Goal: Information Seeking & Learning: Learn about a topic

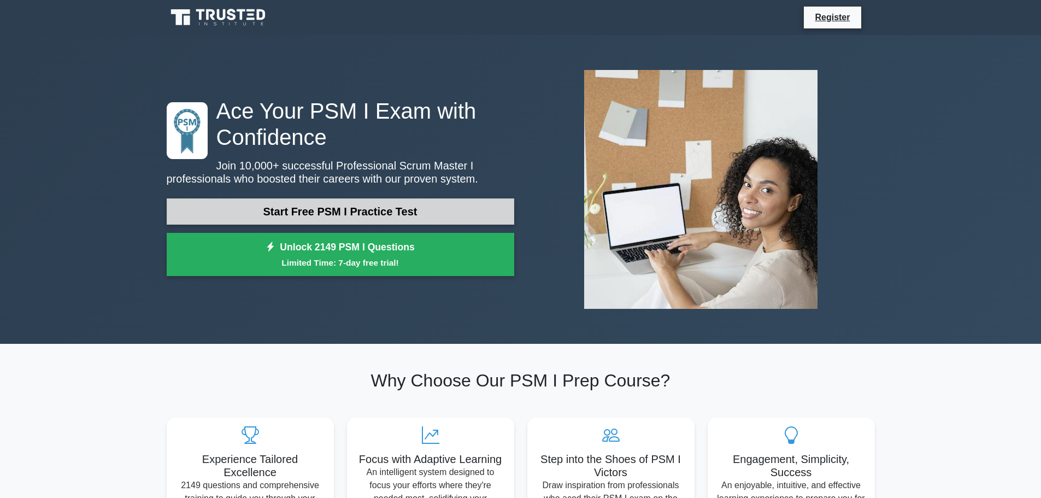
click at [429, 212] on link "Start Free PSM I Practice Test" at bounding box center [341, 211] width 348 height 26
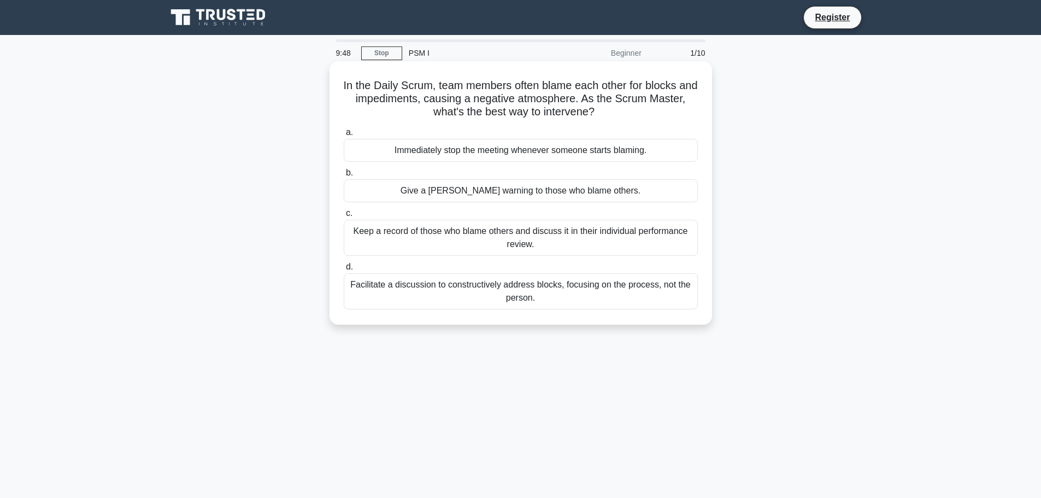
click at [549, 289] on div "Facilitate a discussion to constructively address blocks, focusing on the proce…" at bounding box center [521, 291] width 354 height 36
click at [344, 271] on input "d. Facilitate a discussion to constructively address blocks, focusing on the pr…" at bounding box center [344, 266] width 0 height 7
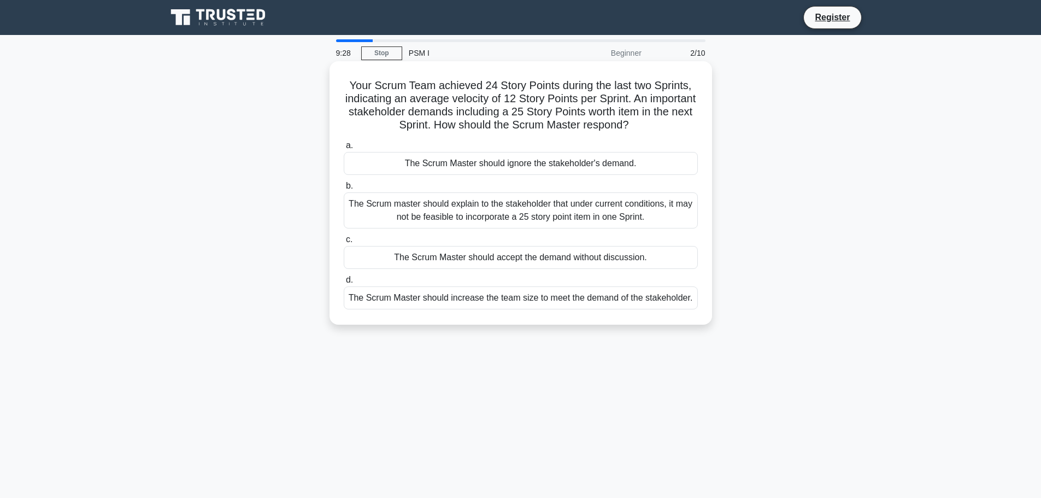
click at [588, 208] on div "The Scrum master should explain to the stakeholder that under current condition…" at bounding box center [521, 210] width 354 height 36
click at [344, 190] on input "b. The Scrum master should explain to the stakeholder that under current condit…" at bounding box center [344, 186] width 0 height 7
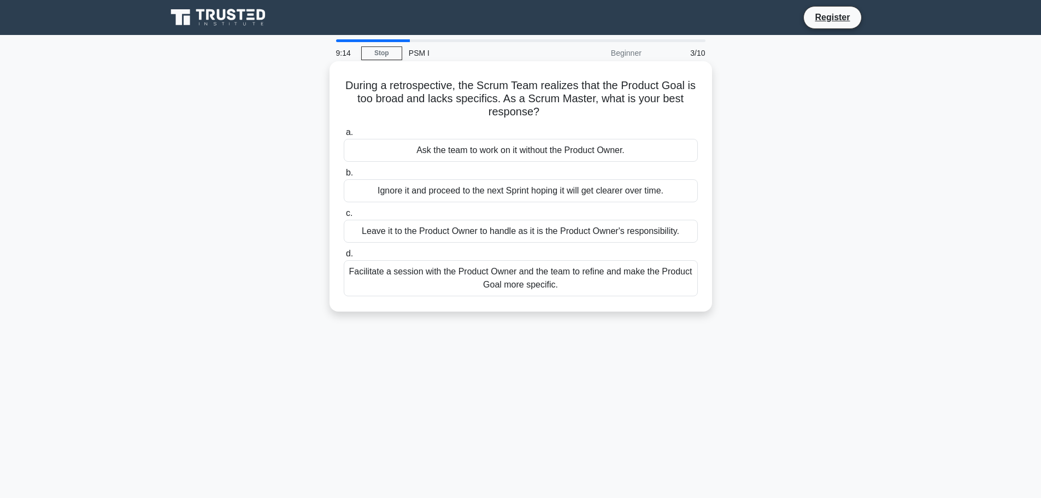
click at [566, 283] on div "Facilitate a session with the Product Owner and the team to refine and make the…" at bounding box center [521, 278] width 354 height 36
click at [344, 257] on input "d. Facilitate a session with the Product Owner and the team to refine and make …" at bounding box center [344, 253] width 0 height 7
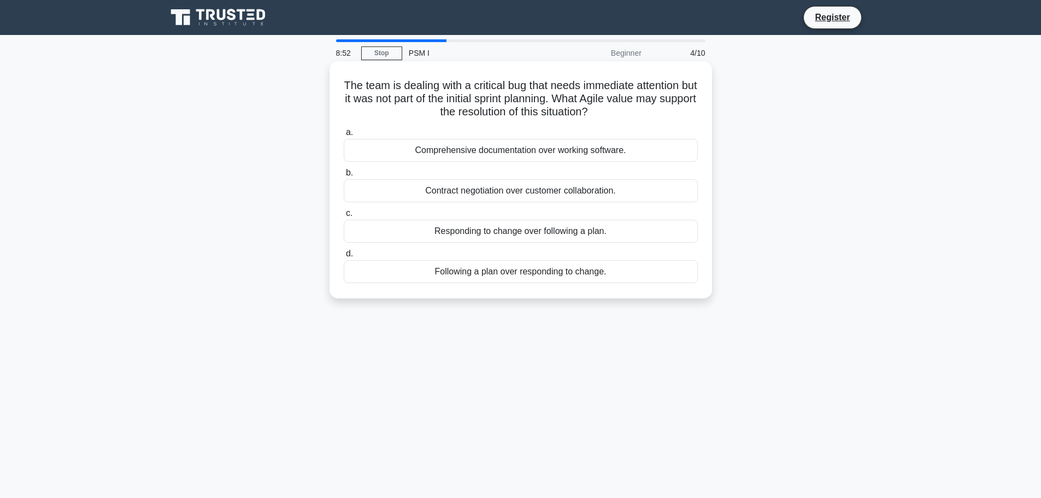
click at [489, 231] on div "Responding to change over following a plan." at bounding box center [521, 231] width 354 height 23
click at [344, 217] on input "c. Responding to change over following a plan." at bounding box center [344, 213] width 0 height 7
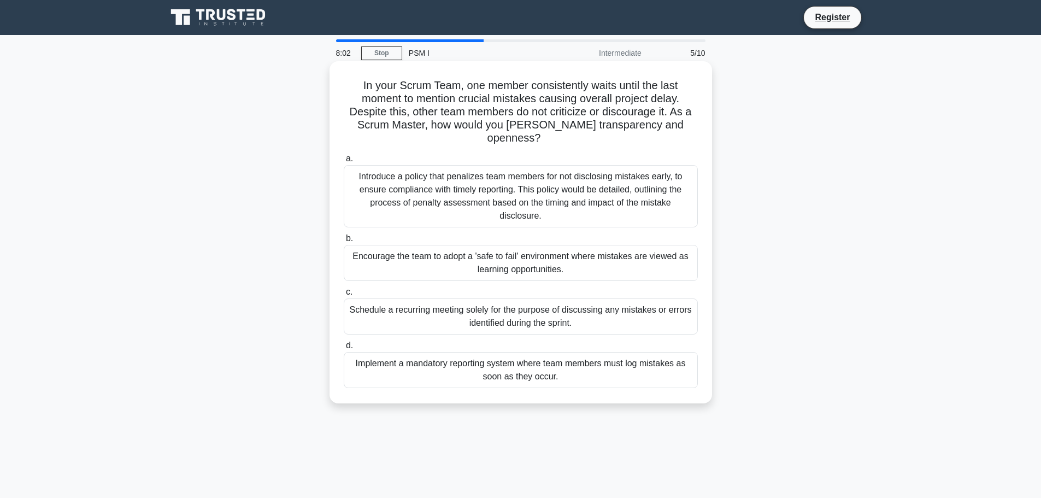
click at [589, 245] on div "Encourage the team to adopt a 'safe to fail' environment where mistakes are vie…" at bounding box center [521, 263] width 354 height 36
click at [344, 242] on input "b. Encourage the team to adopt a 'safe to fail' environment where mistakes are …" at bounding box center [344, 238] width 0 height 7
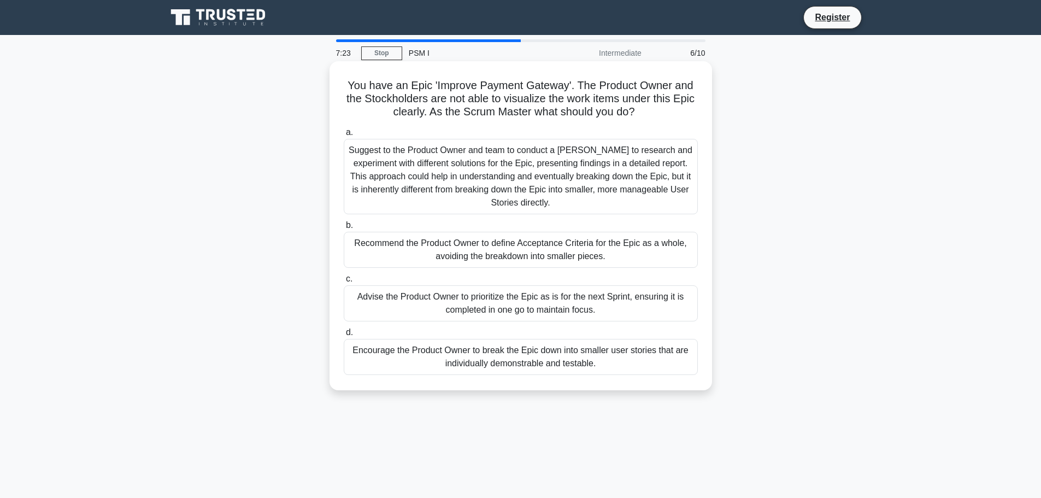
click at [567, 361] on div "Encourage the Product Owner to break the Epic down into smaller user stories th…" at bounding box center [521, 357] width 354 height 36
click at [344, 336] on input "d. Encourage the Product Owner to break the Epic down into smaller user stories…" at bounding box center [344, 332] width 0 height 7
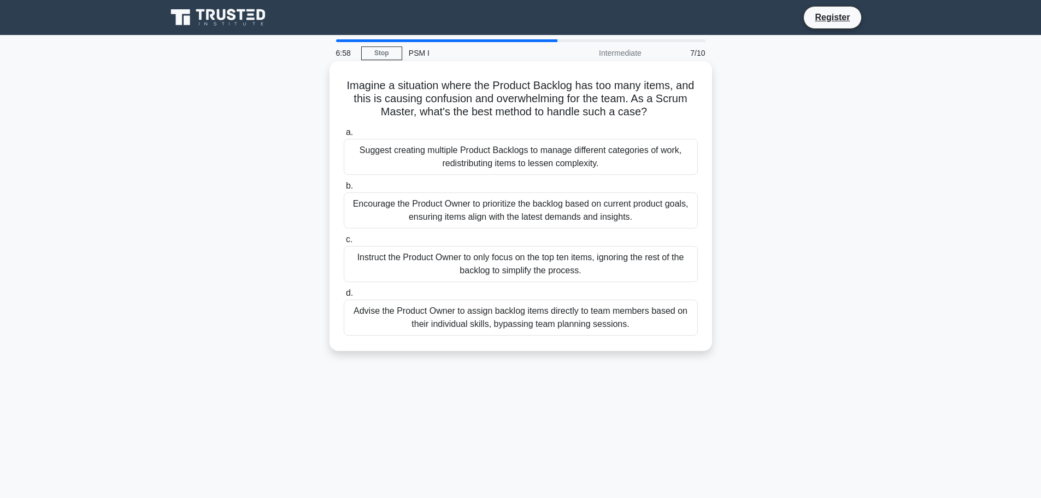
click at [635, 209] on div "Encourage the Product Owner to prioritize the backlog based on current product …" at bounding box center [521, 210] width 354 height 36
click at [344, 190] on input "b. Encourage the Product Owner to prioritize the backlog based on current produ…" at bounding box center [344, 186] width 0 height 7
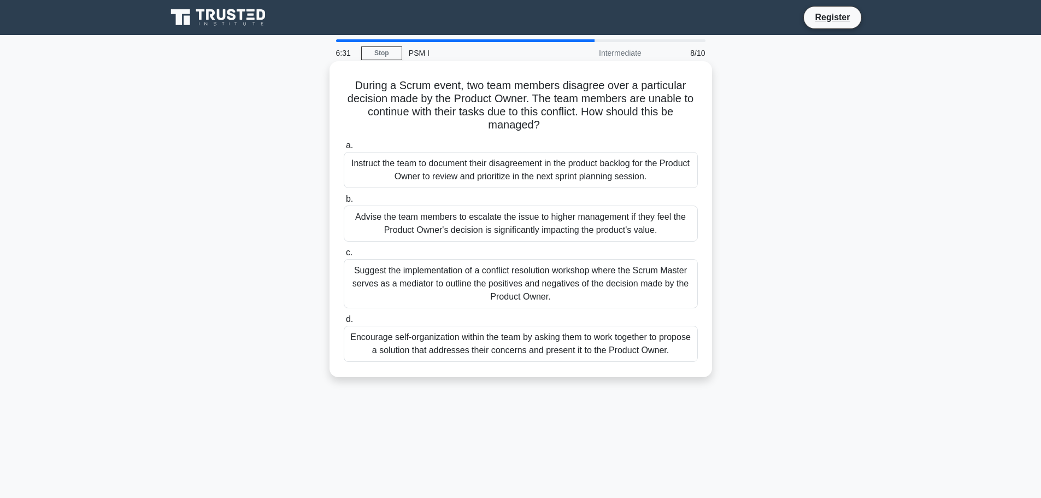
click at [586, 348] on div "Encourage self-organization within the team by asking them to work together to …" at bounding box center [521, 344] width 354 height 36
click at [344, 323] on input "d. Encourage self-organization within the team by asking them to work together …" at bounding box center [344, 319] width 0 height 7
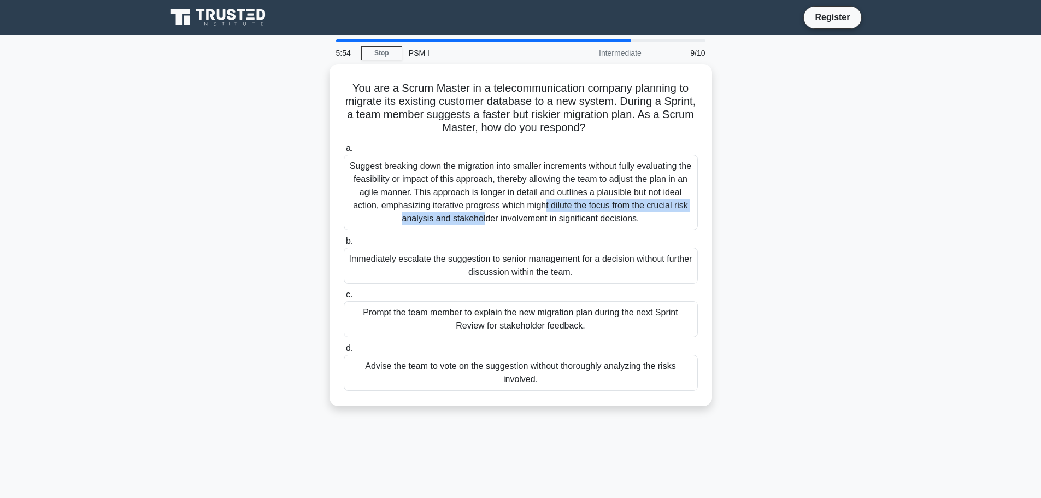
drag, startPoint x: 465, startPoint y: 185, endPoint x: 258, endPoint y: 201, distance: 207.8
click at [258, 201] on div "You are a Scrum Master in a telecommunication company planning to migrate its e…" at bounding box center [520, 241] width 721 height 355
click at [262, 201] on div "You are a Scrum Master in a telecommunication company planning to migrate its e…" at bounding box center [520, 241] width 721 height 355
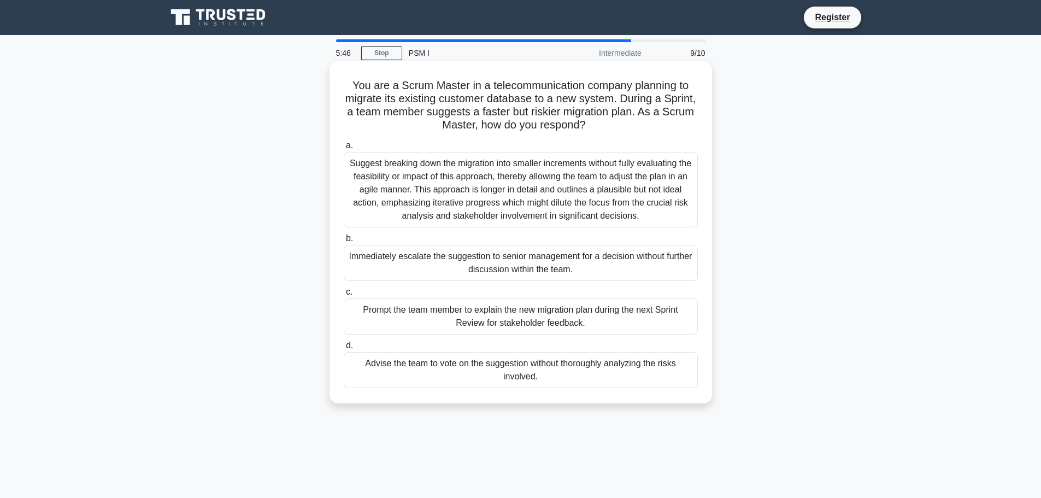
click at [570, 183] on div "Suggest breaking down the migration into smaller increments without fully evalu…" at bounding box center [521, 189] width 354 height 75
click at [344, 149] on input "a. Suggest breaking down the migration into smaller increments without fully ev…" at bounding box center [344, 145] width 0 height 7
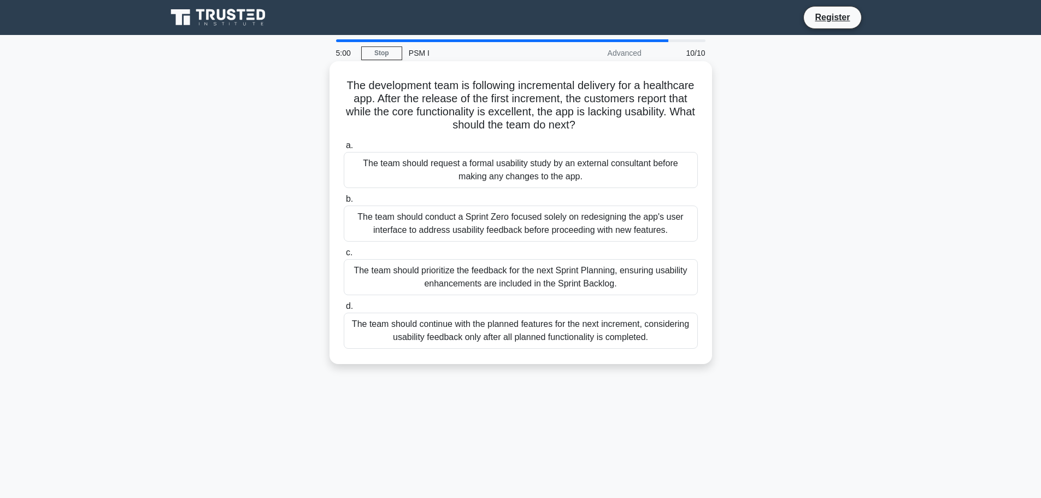
click at [670, 339] on div "The team should continue with the planned features for the next increment, cons…" at bounding box center [521, 331] width 354 height 36
click at [344, 310] on input "d. The team should continue with the planned features for the next increment, c…" at bounding box center [344, 306] width 0 height 7
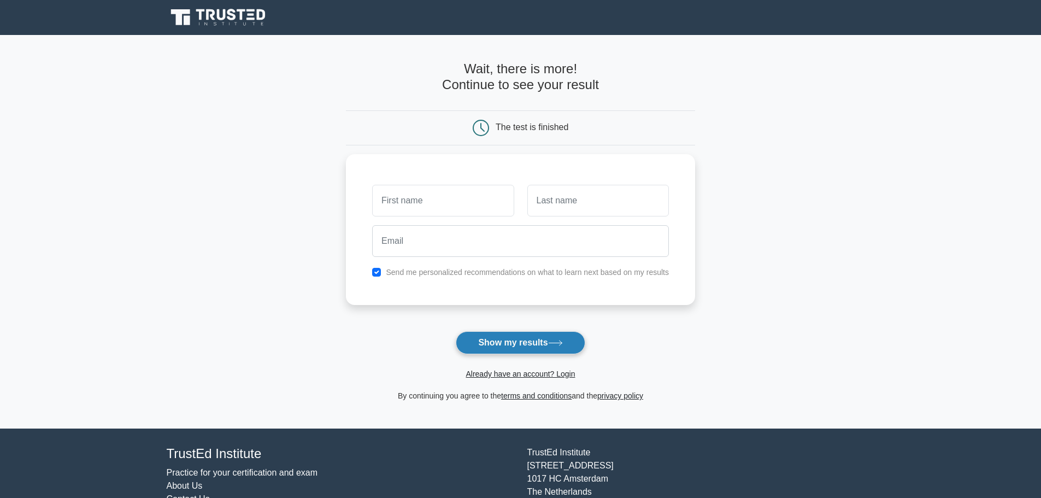
click at [489, 341] on button "Show my results" at bounding box center [520, 342] width 129 height 23
click at [484, 74] on h4 "Wait, there is more! Continue to see your result" at bounding box center [520, 77] width 349 height 32
